Goal: Task Accomplishment & Management: Manage account settings

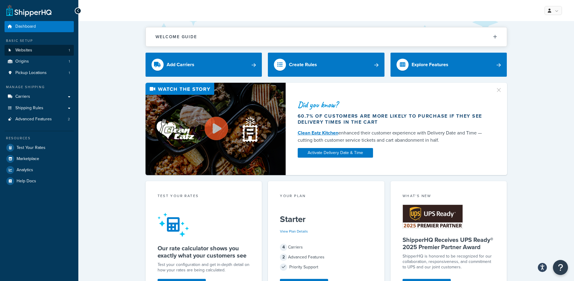
click at [71, 50] on link "Websites 1" at bounding box center [39, 50] width 69 height 11
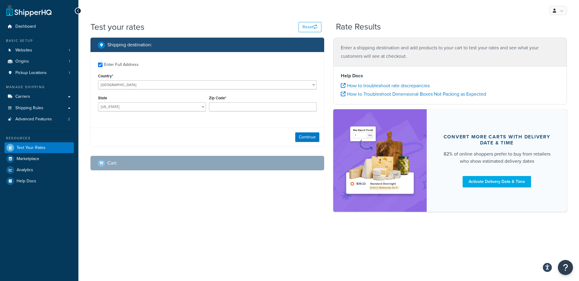
checkbox input "true"
type input "3352"
select select "AU"
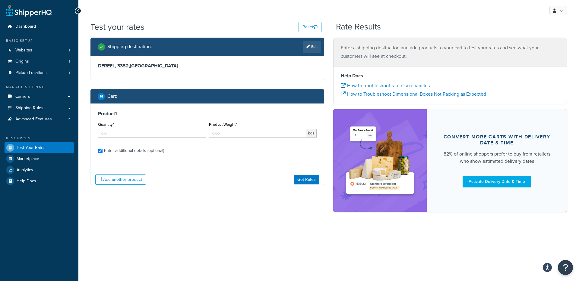
checkbox input "true"
type input "1"
type input "0.07"
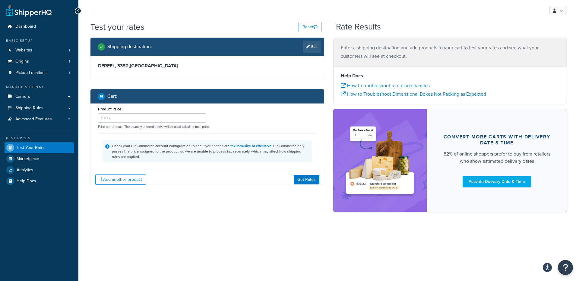
type input "AL"
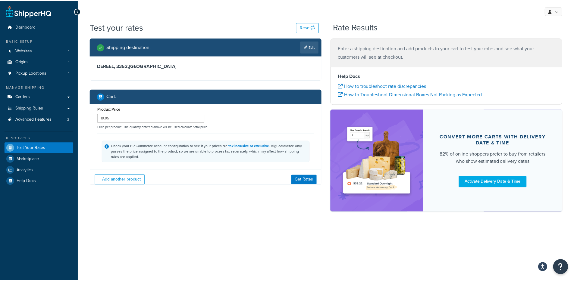
scroll to position [0, 0]
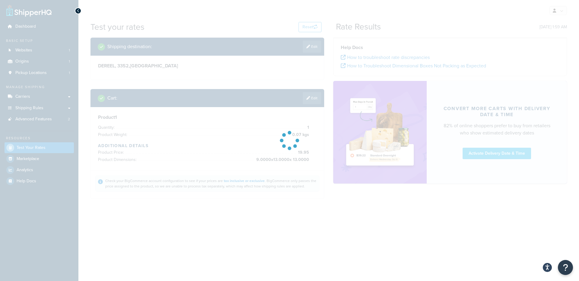
type input "ACT"
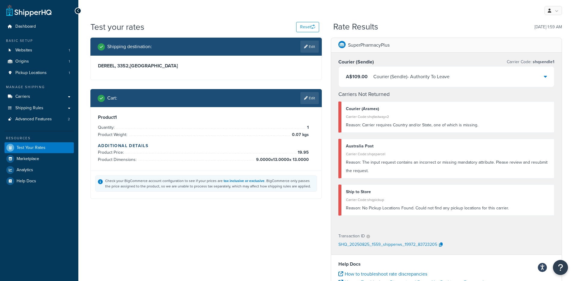
click at [403, 78] on div "Courier (Sendle) - Authority To Leave" at bounding box center [411, 77] width 76 height 8
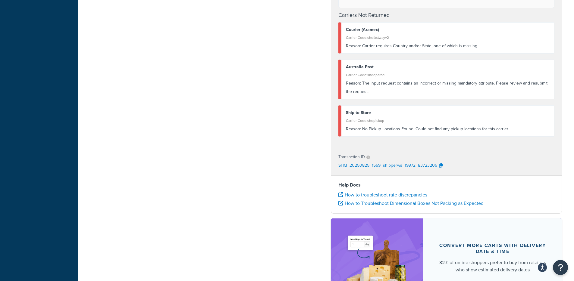
scroll to position [304, 0]
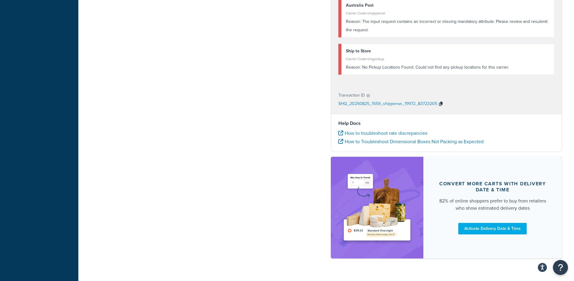
click at [441, 103] on icon "button" at bounding box center [441, 104] width 4 height 4
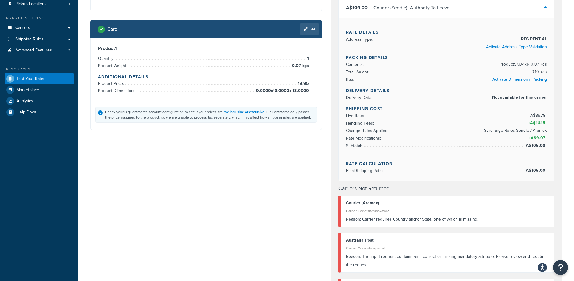
scroll to position [40, 0]
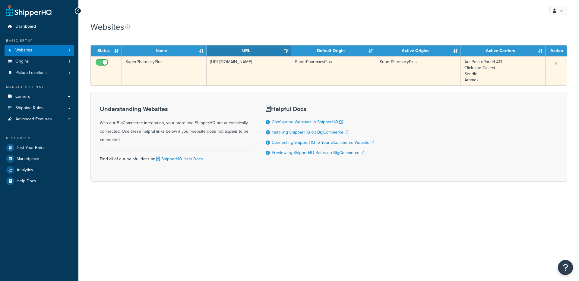
click at [187, 65] on td "SuperPharmacyPlus" at bounding box center [164, 70] width 85 height 29
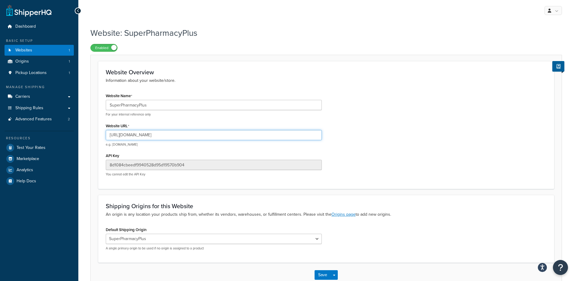
drag, startPoint x: 171, startPoint y: 135, endPoint x: 122, endPoint y: 137, distance: 48.8
click at [122, 137] on input "https://superpharmacyplus.com.au" at bounding box center [214, 135] width 216 height 10
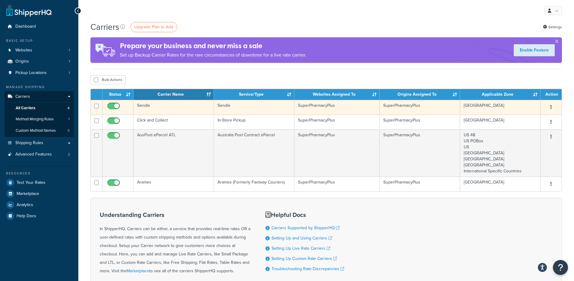
click at [186, 107] on td "Sendle" at bounding box center [174, 107] width 80 height 15
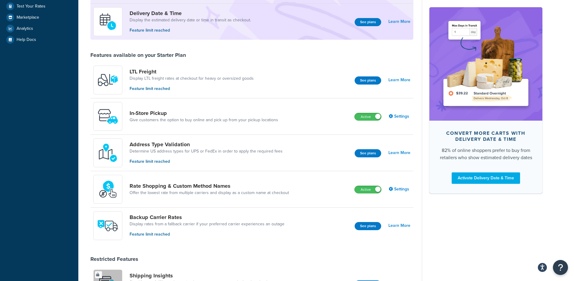
scroll to position [77, 0]
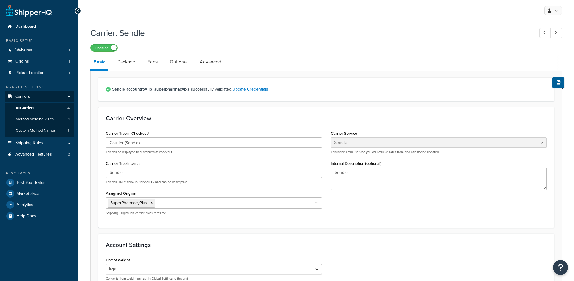
select select "sendle"
select select "kg"
drag, startPoint x: 191, startPoint y: 64, endPoint x: 181, endPoint y: 64, distance: 9.7
click at [190, 64] on li "Optional" at bounding box center [182, 62] width 30 height 14
click at [180, 64] on link "Optional" at bounding box center [179, 62] width 24 height 14
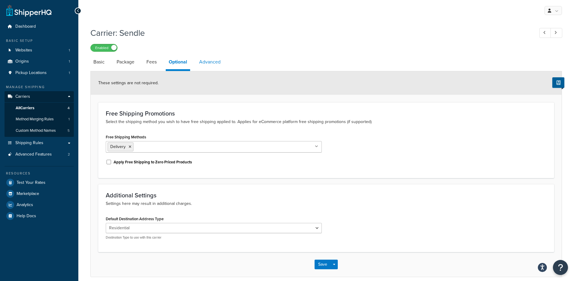
click at [208, 65] on link "Advanced" at bounding box center [209, 62] width 27 height 14
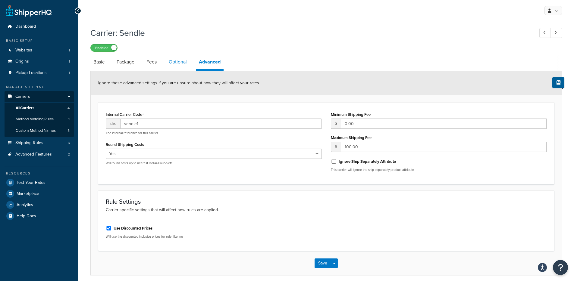
click at [181, 64] on link "Optional" at bounding box center [178, 62] width 24 height 14
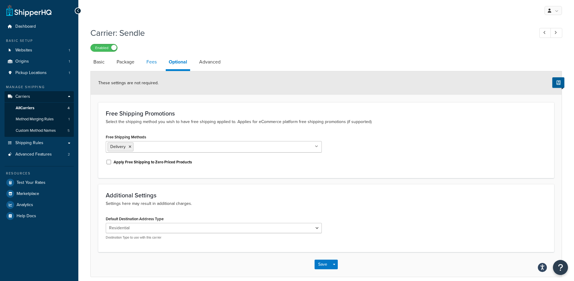
click at [153, 64] on link "Fees" at bounding box center [151, 62] width 16 height 14
select select "AFTER"
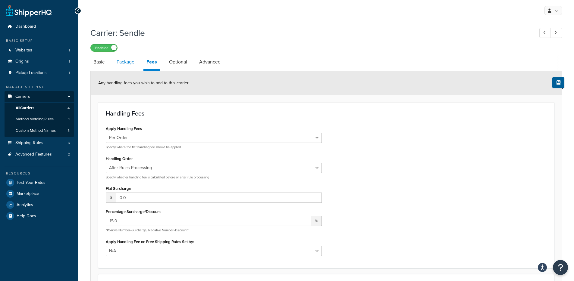
click at [119, 64] on link "Package" at bounding box center [126, 62] width 24 height 14
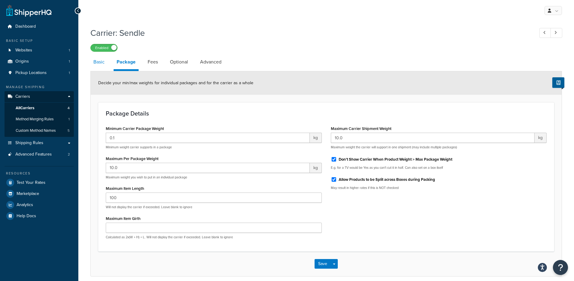
click at [105, 64] on link "Basic" at bounding box center [98, 62] width 17 height 14
select select "sendle"
select select "kg"
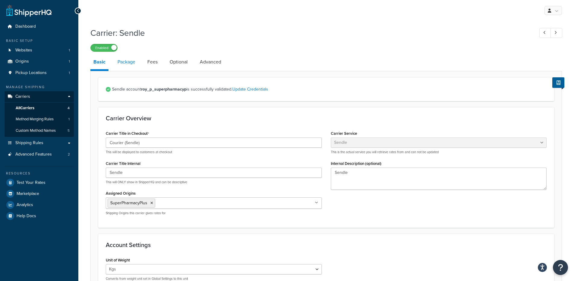
click at [130, 65] on link "Package" at bounding box center [127, 62] width 24 height 14
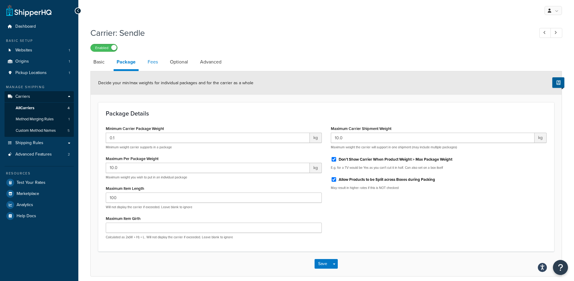
click at [156, 63] on link "Fees" at bounding box center [153, 62] width 16 height 14
select select "AFTER"
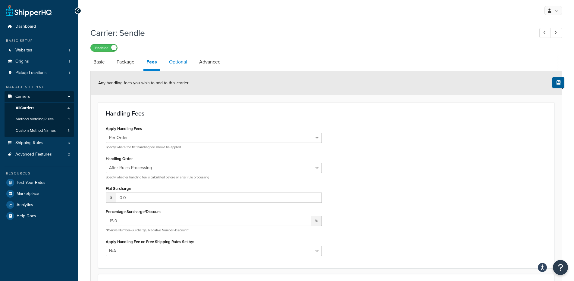
click at [179, 63] on link "Optional" at bounding box center [178, 62] width 24 height 14
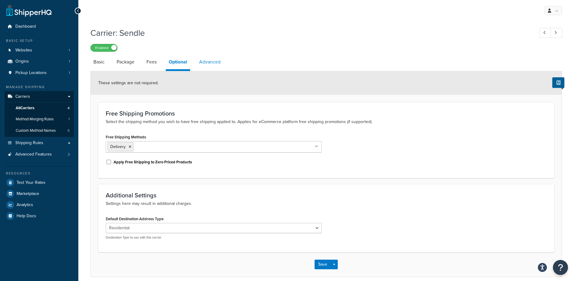
click at [217, 65] on link "Advanced" at bounding box center [209, 62] width 27 height 14
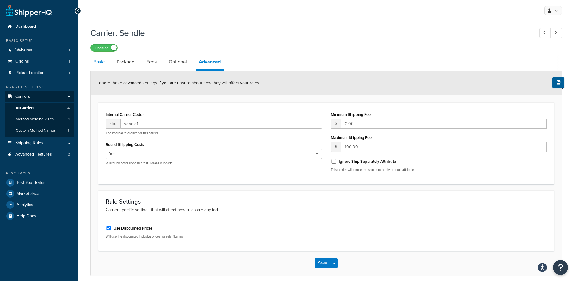
click at [99, 64] on link "Basic" at bounding box center [98, 62] width 17 height 14
select select "sendle"
select select "kg"
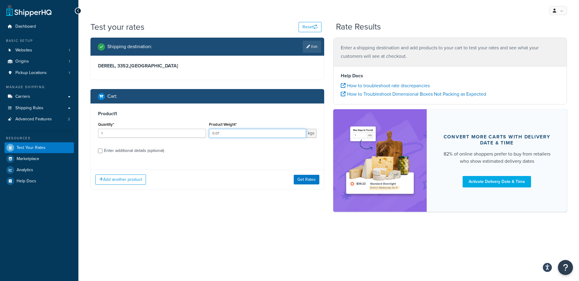
click at [249, 132] on input "0.07" at bounding box center [257, 133] width 97 height 9
type input "0.15"
click at [309, 180] on button "Get Rates" at bounding box center [307, 180] width 26 height 10
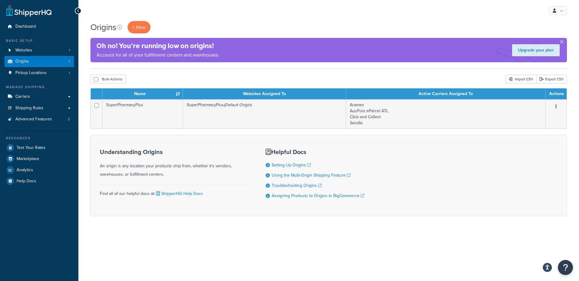
click at [210, 132] on form "Name Websites Assigned To Active Carriers Assigned To Actions SuperPharmacyPlus…" at bounding box center [328, 152] width 476 height 128
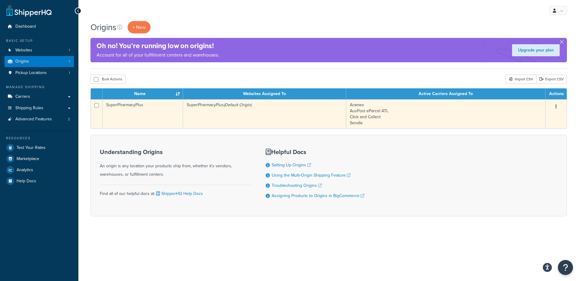
click at [215, 124] on td "SuperPharmacyPlus (Default Origin)" at bounding box center [264, 113] width 163 height 29
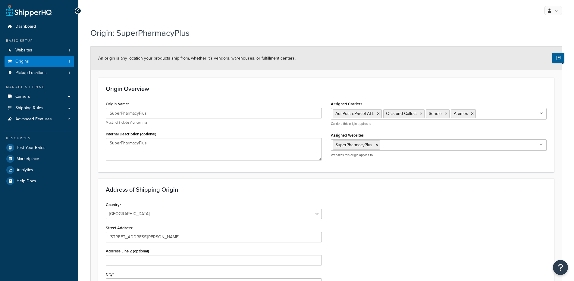
select select "1013"
select select "176"
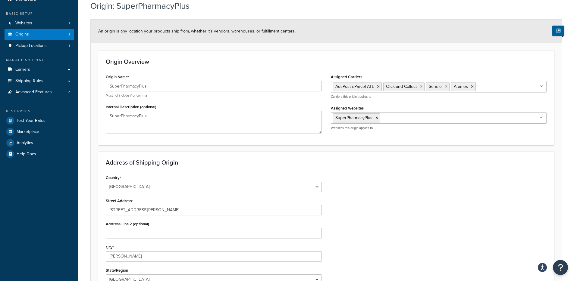
scroll to position [22, 0]
